Goal: Task Accomplishment & Management: Manage account settings

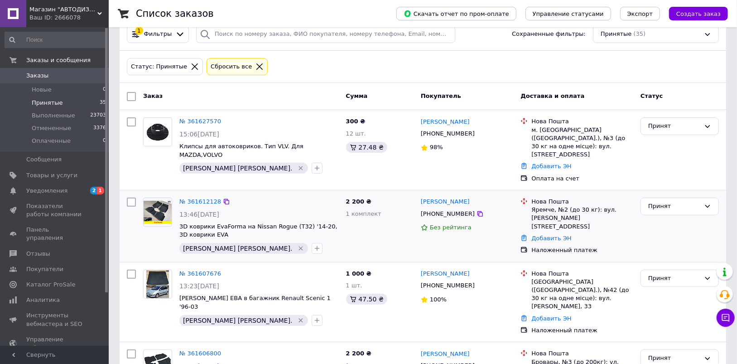
scroll to position [181, 0]
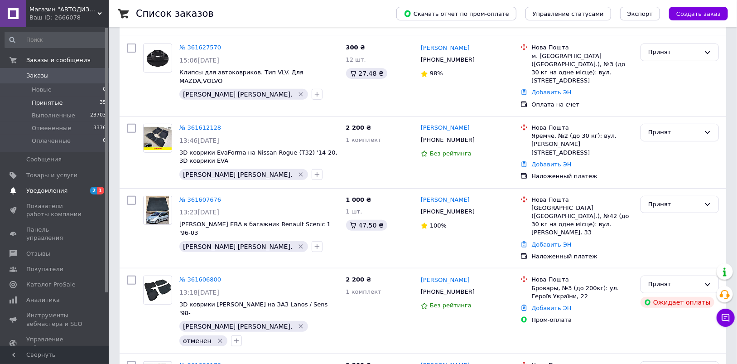
click at [55, 189] on span "Уведомления" at bounding box center [46, 191] width 41 height 8
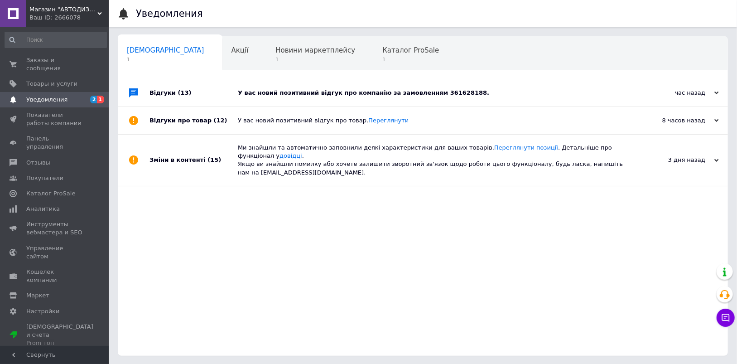
click at [433, 92] on div "У вас новий позитивний відгук про компанію за замовленням 361628188." at bounding box center [433, 93] width 390 height 8
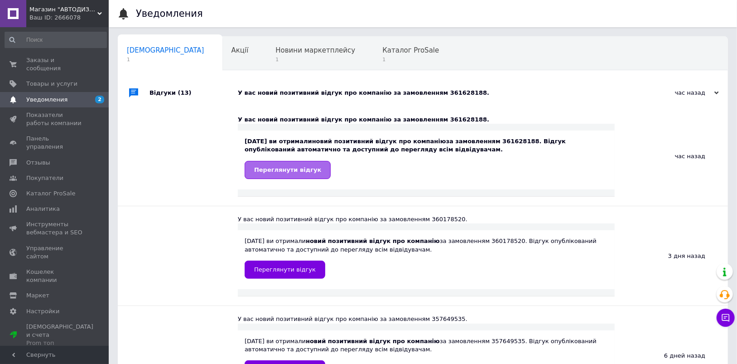
click at [303, 168] on span "Переглянути відгук" at bounding box center [287, 169] width 67 height 7
click at [74, 62] on span "Заказы и сообщения" at bounding box center [55, 64] width 58 height 16
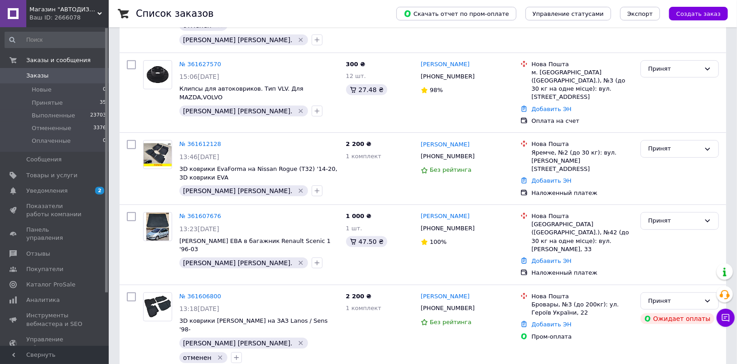
scroll to position [226, 0]
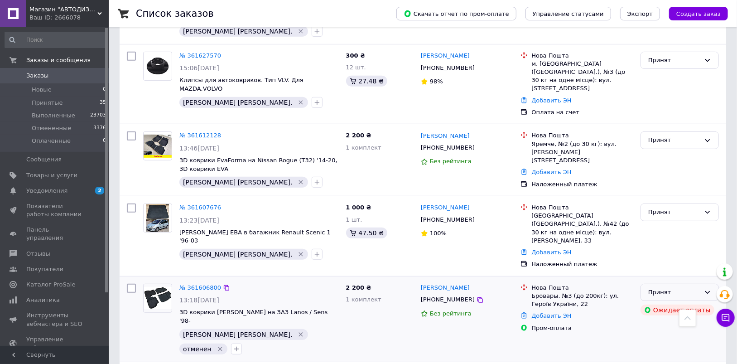
click at [681, 288] on div "Принят" at bounding box center [674, 293] width 52 height 10
click at [654, 319] on li "Отменен" at bounding box center [679, 327] width 77 height 17
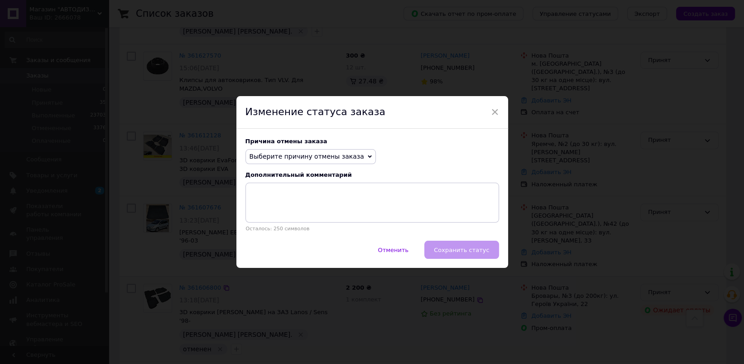
click at [287, 160] on span "Выберите причину отмены заказа" at bounding box center [307, 156] width 115 height 7
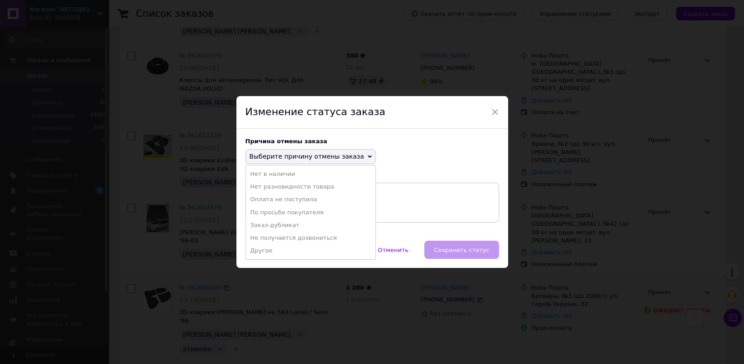
click at [288, 212] on li "По просьбе покупателя" at bounding box center [311, 212] width 130 height 13
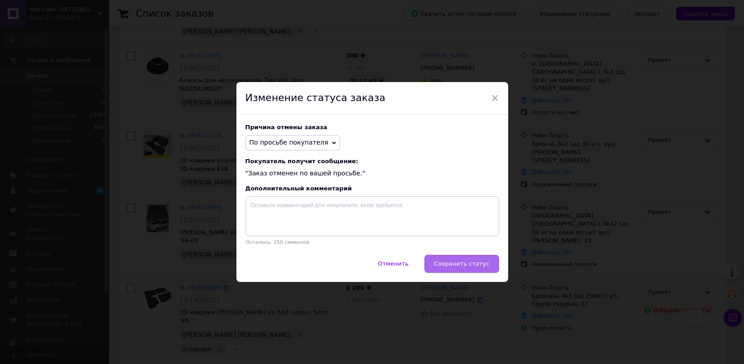
click at [449, 265] on span "Сохранить статус" at bounding box center [461, 263] width 55 height 7
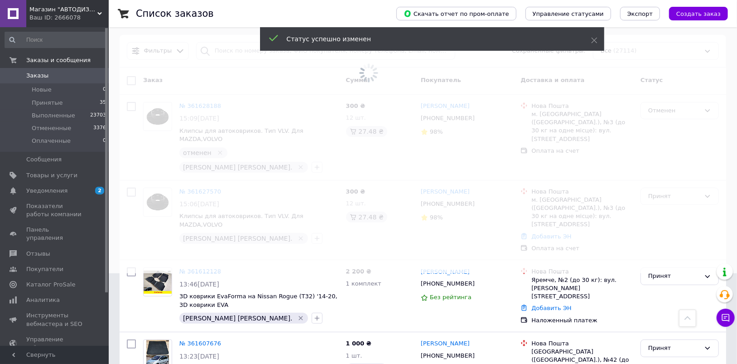
scroll to position [91, 0]
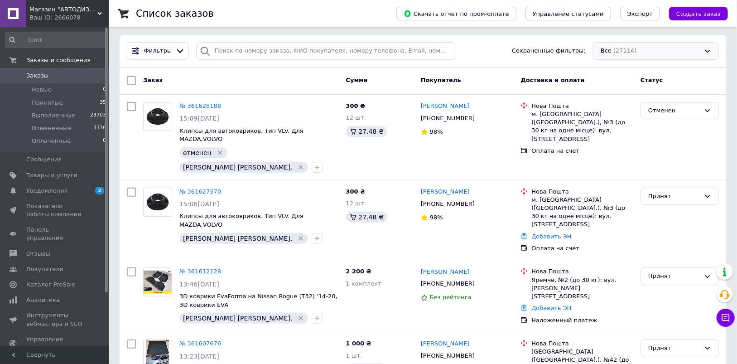
click at [640, 54] on div "Все (27114)" at bounding box center [656, 51] width 126 height 18
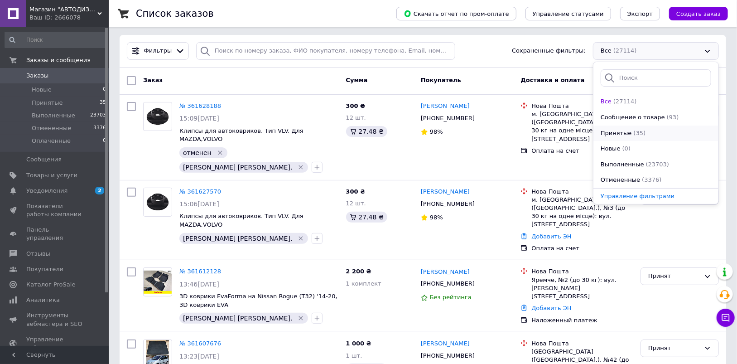
click at [637, 131] on span "(35)" at bounding box center [640, 133] width 12 height 7
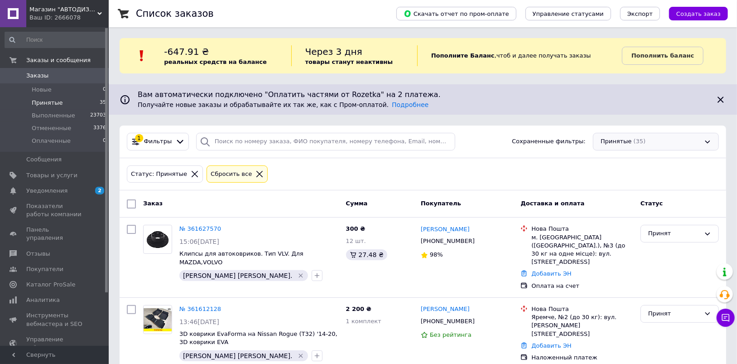
click at [619, 144] on div "Принятые (35)" at bounding box center [656, 142] width 126 height 18
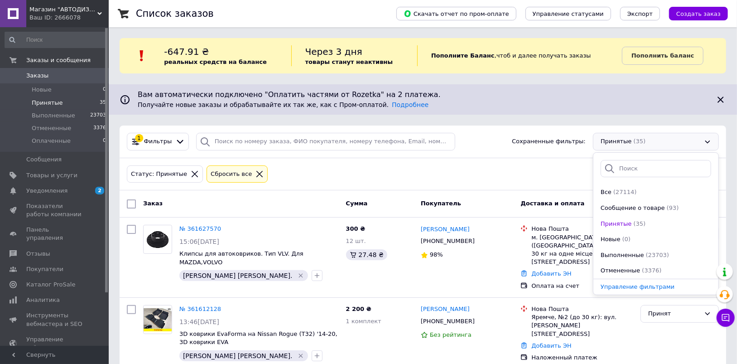
click at [431, 172] on div "Статус: Принятые Сбросить все" at bounding box center [422, 173] width 595 height 21
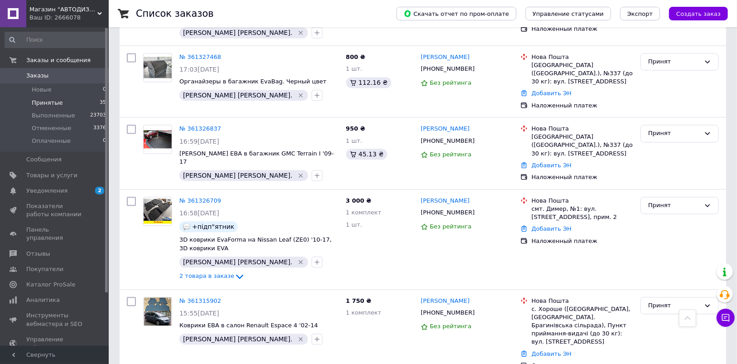
scroll to position [1404, 0]
